Goal: Task Accomplishment & Management: Manage account settings

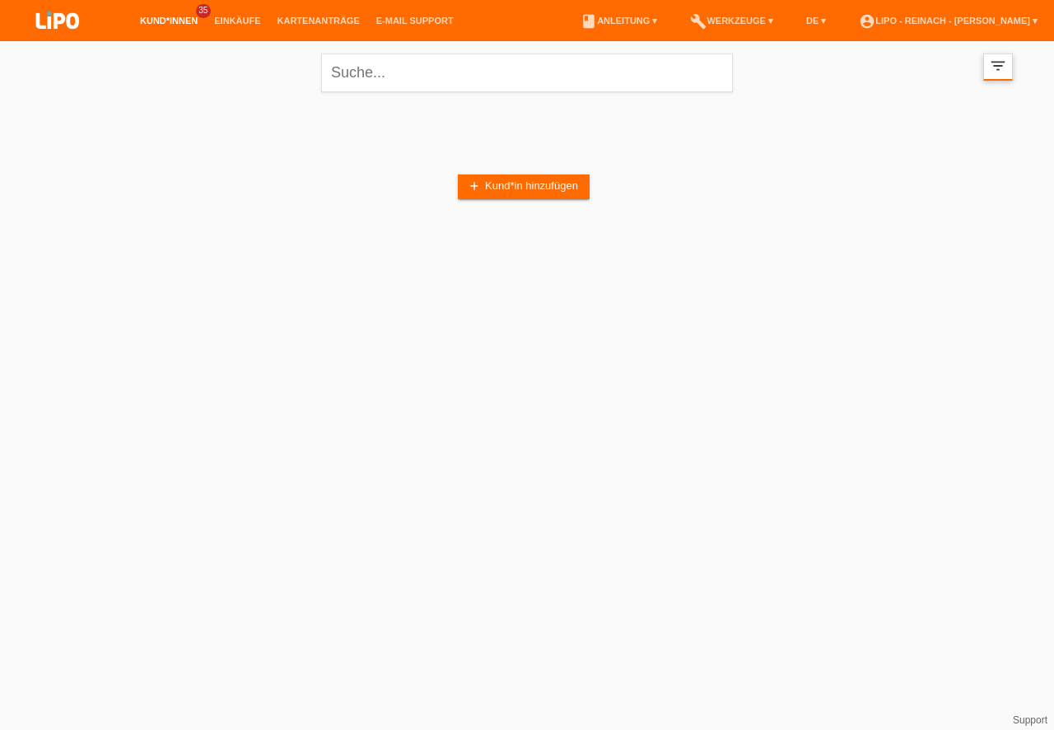
click at [1000, 68] on icon "filter_list" at bounding box center [998, 66] width 18 height 18
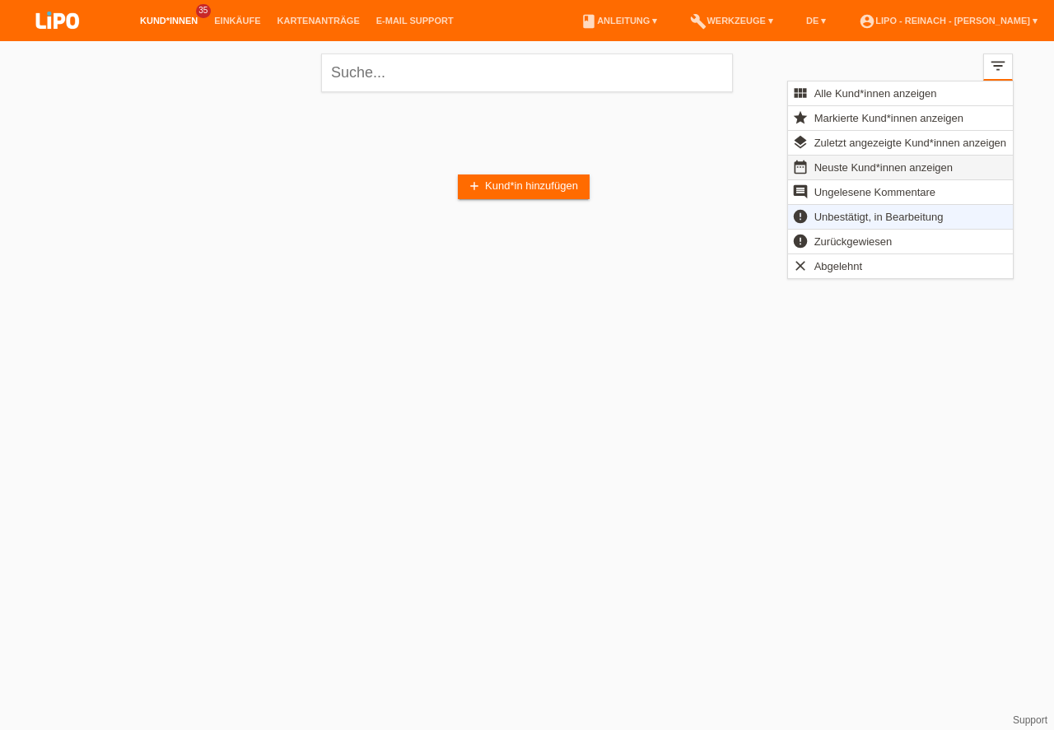
click at [846, 166] on span "Neuste Kund*innen anzeigen" at bounding box center [883, 167] width 143 height 20
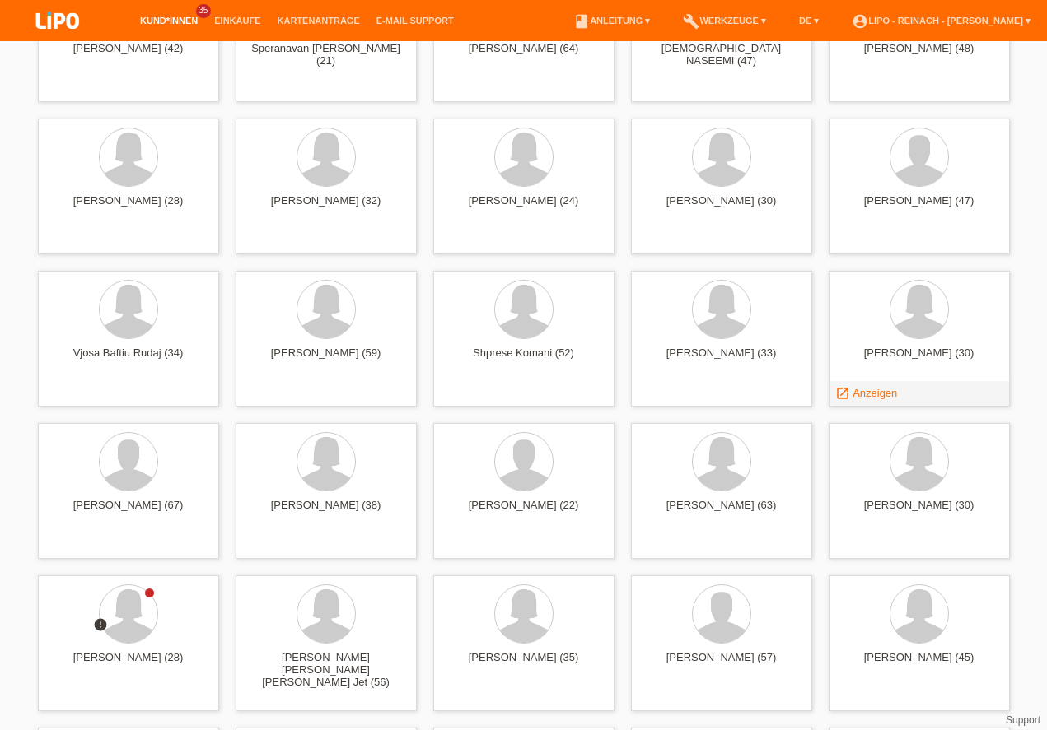
scroll to position [1596, 0]
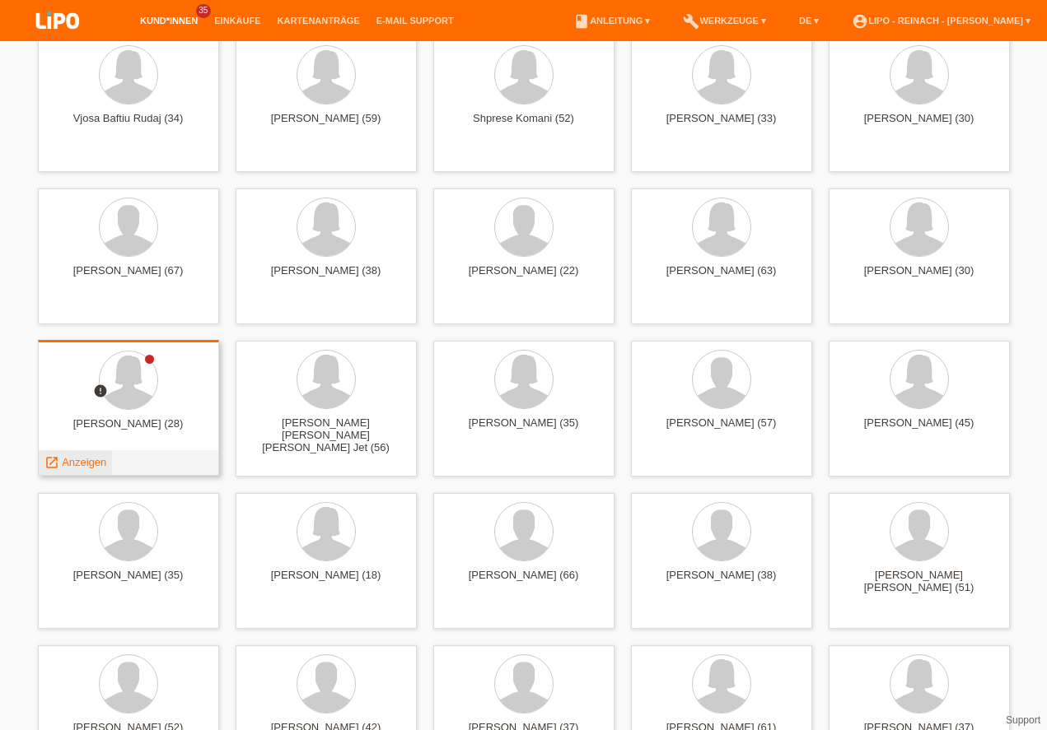
click at [94, 459] on span "Anzeigen" at bounding box center [84, 462] width 44 height 12
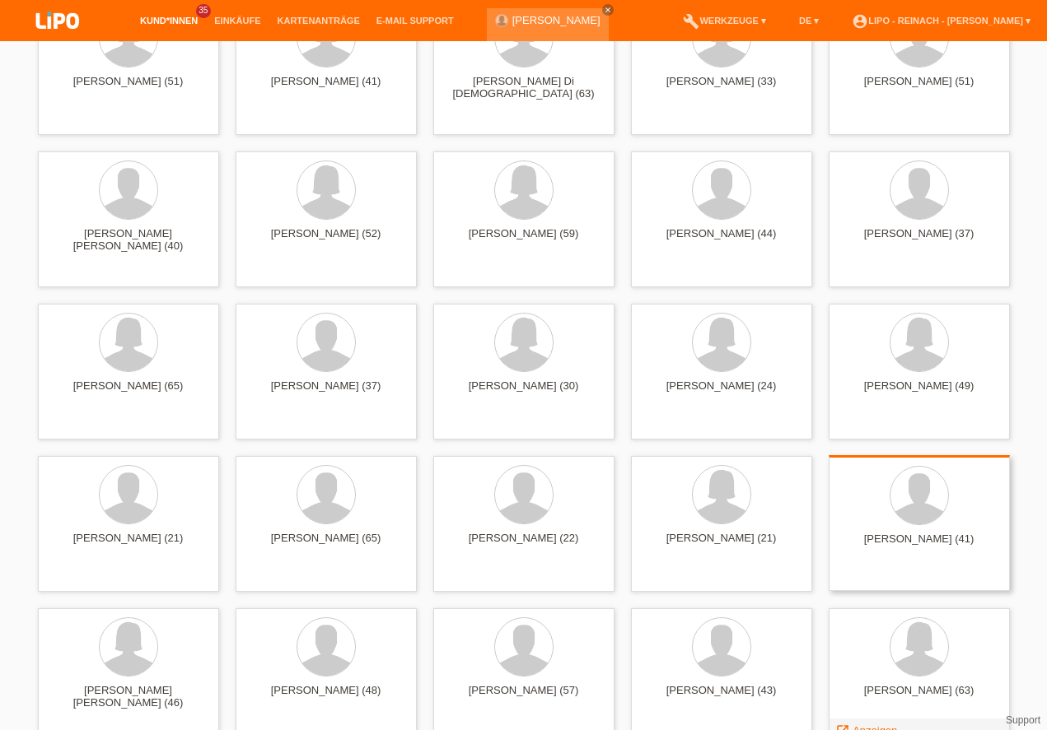
scroll to position [3332, 0]
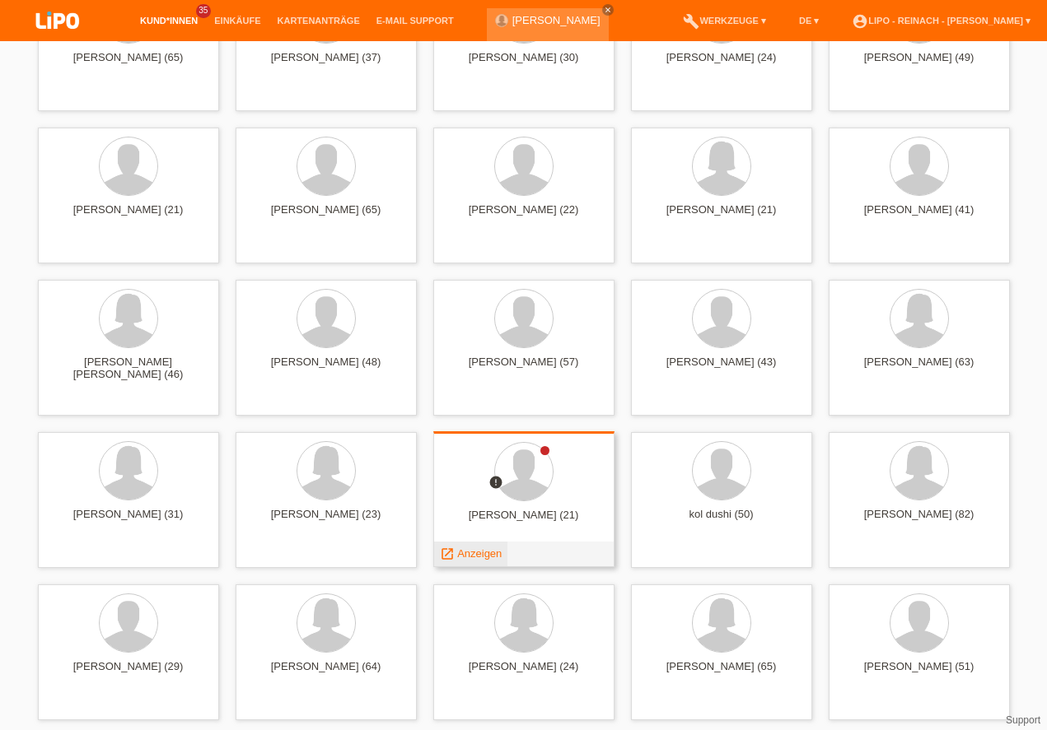
click at [463, 556] on span "Anzeigen" at bounding box center [479, 554] width 44 height 12
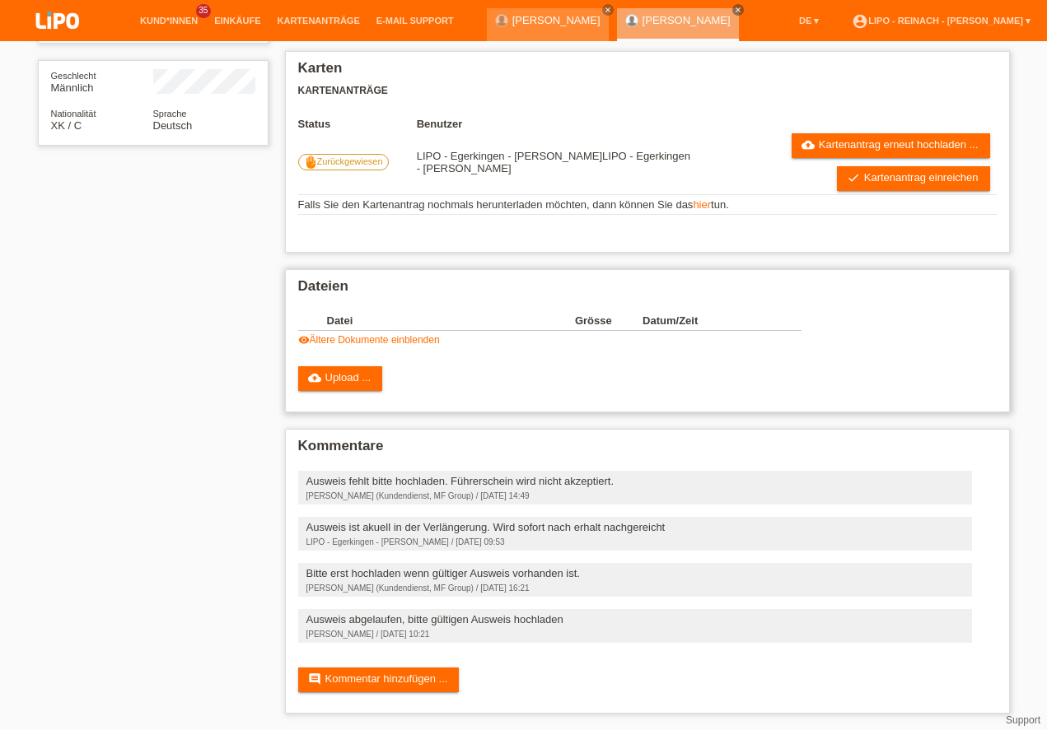
scroll to position [142, 0]
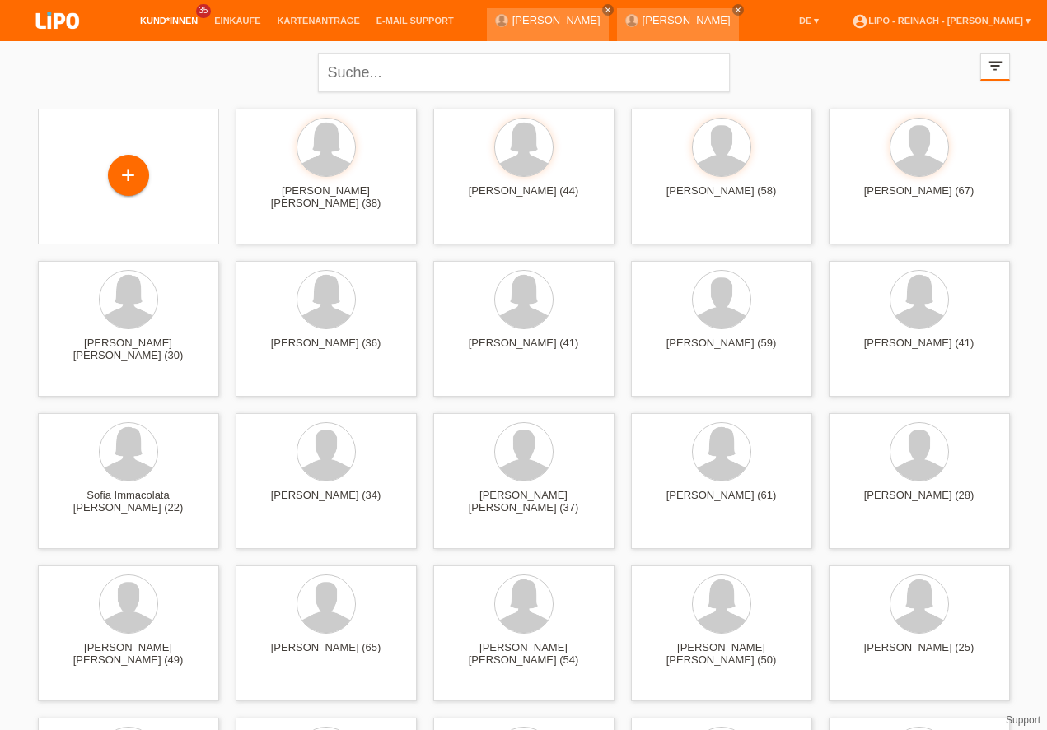
drag, startPoint x: 1052, startPoint y: 128, endPoint x: 1053, endPoint y: -65, distance: 193.5
click at [282, 232] on span "Anzeigen" at bounding box center [281, 230] width 44 height 12
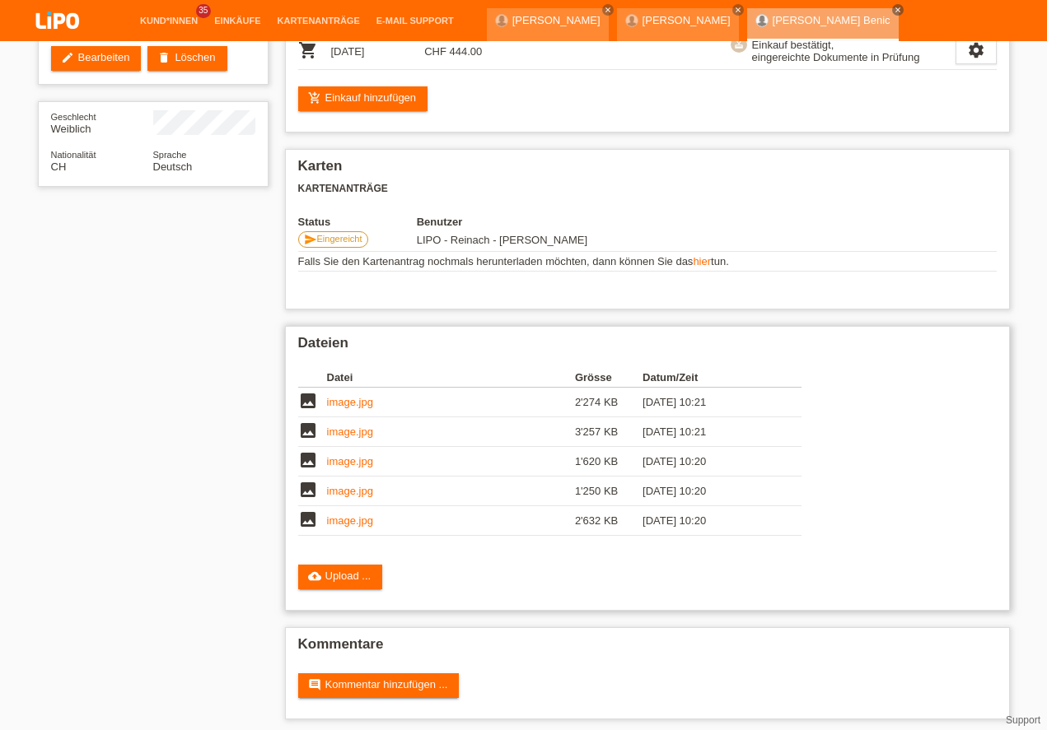
scroll to position [188, 0]
click at [333, 579] on link "cloud_upload Upload ..." at bounding box center [340, 577] width 85 height 25
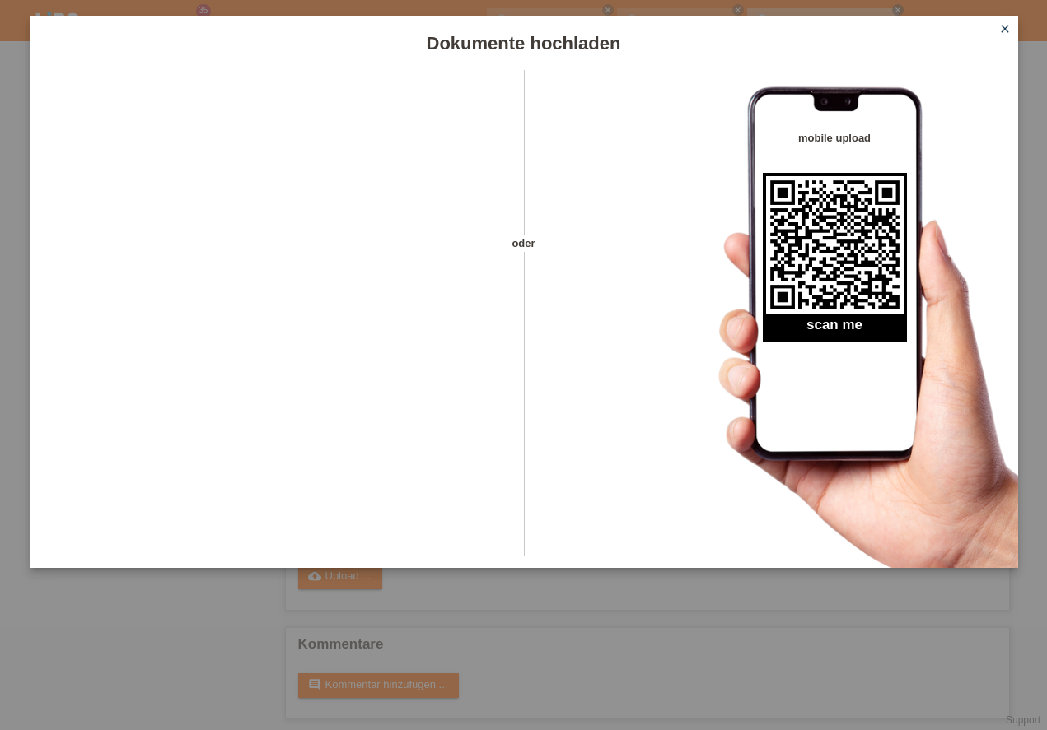
click at [1007, 32] on icon "close" at bounding box center [1004, 28] width 13 height 13
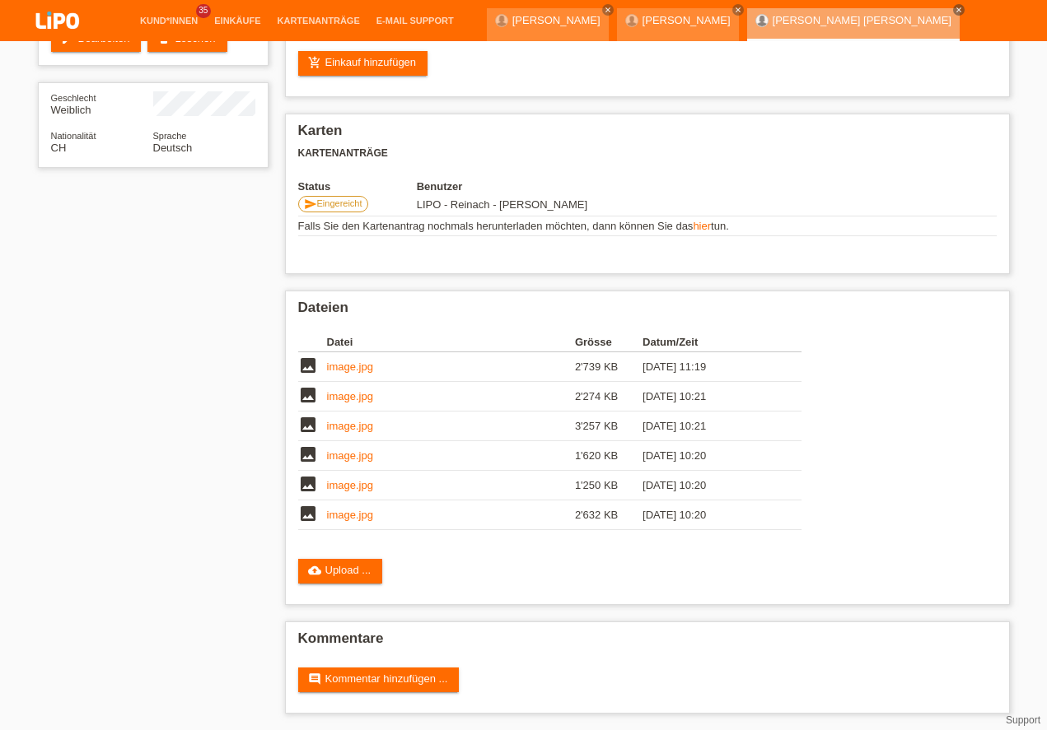
click at [977, 57] on link "account_circle LIPO - Reinach - [PERSON_NAME] ▾" at bounding box center [940, 62] width 195 height 10
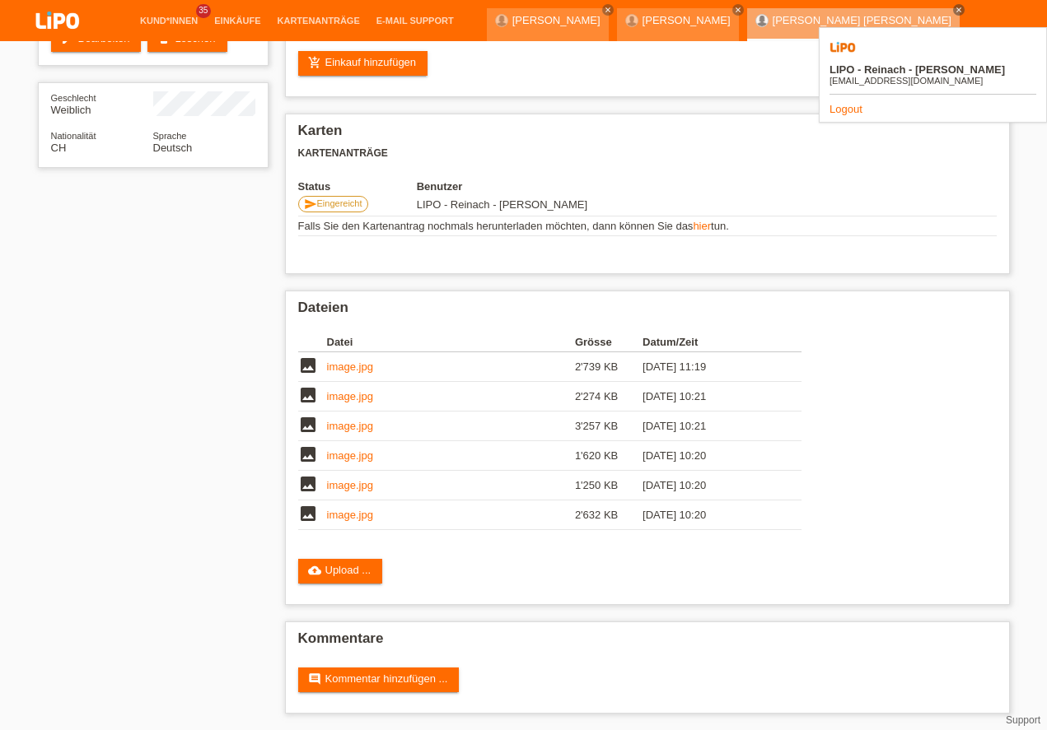
click at [848, 103] on link "Logout" at bounding box center [845, 109] width 33 height 12
